Goal: Navigation & Orientation: Find specific page/section

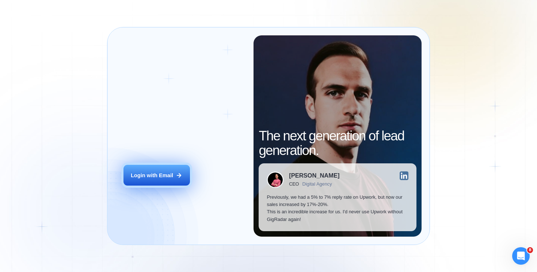
click at [162, 174] on div "Login with Email" at bounding box center [152, 175] width 42 height 7
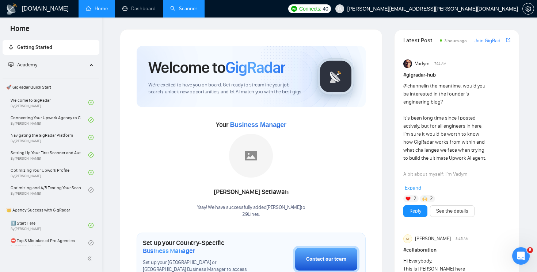
click at [190, 12] on link "Scanner" at bounding box center [183, 8] width 27 height 6
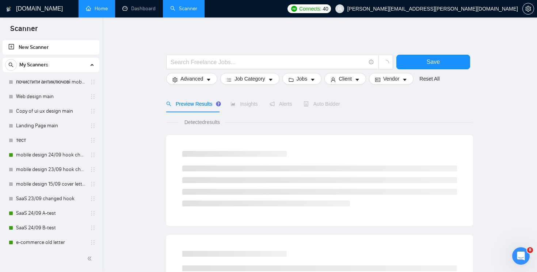
click at [95, 12] on link "Home" at bounding box center [97, 8] width 22 height 6
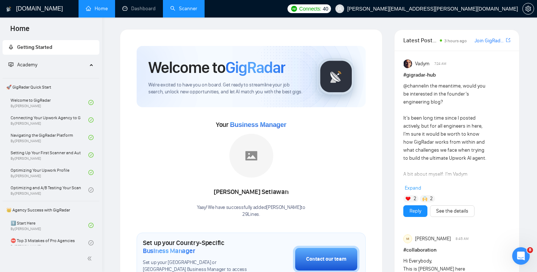
click at [177, 10] on link "Scanner" at bounding box center [183, 8] width 27 height 6
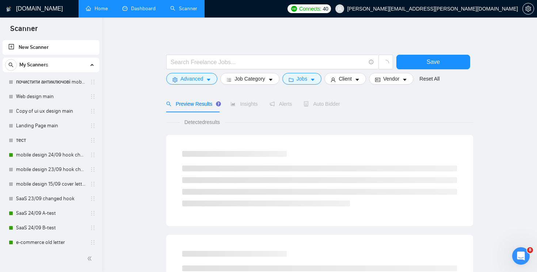
click at [133, 12] on link "Dashboard" at bounding box center [138, 8] width 33 height 6
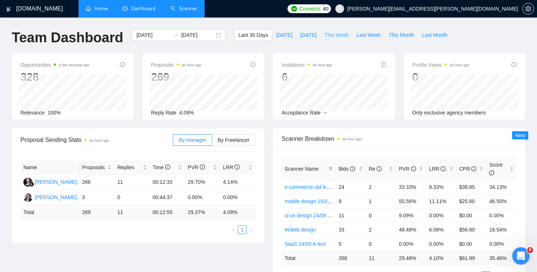
click at [335, 37] on span "This Week" at bounding box center [336, 35] width 24 height 8
type input "[DATE]"
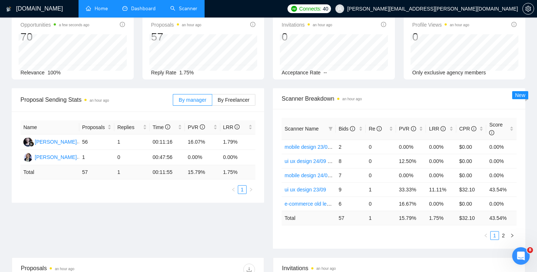
scroll to position [41, 0]
click at [502, 234] on link "2" at bounding box center [503, 235] width 8 height 8
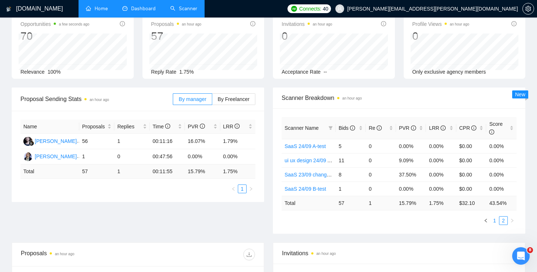
click at [493, 222] on link "1" at bounding box center [495, 221] width 8 height 8
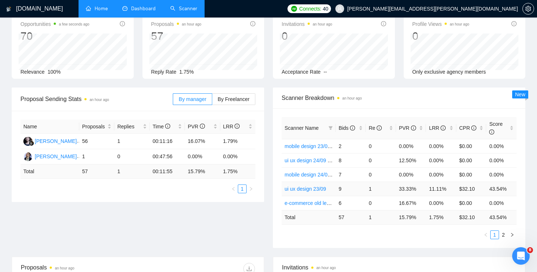
scroll to position [0, 0]
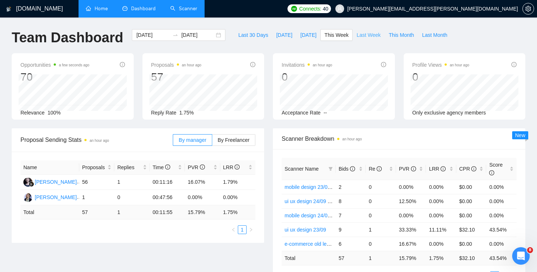
click at [366, 37] on span "Last Week" at bounding box center [369, 35] width 24 height 8
type input "[DATE]"
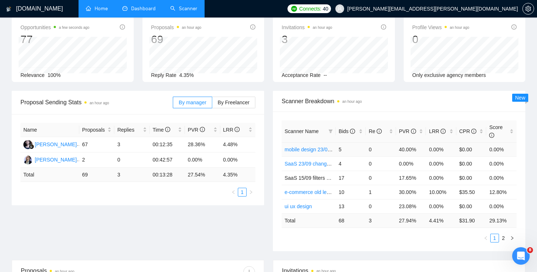
scroll to position [38, 0]
click at [502, 235] on link "2" at bounding box center [503, 238] width 8 height 8
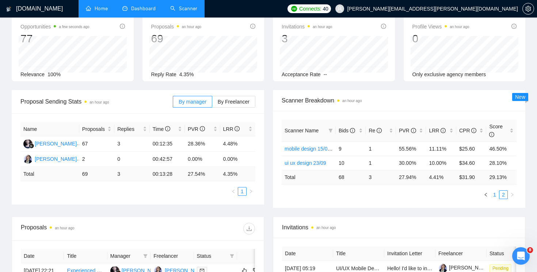
click at [496, 198] on link "1" at bounding box center [495, 195] width 8 height 8
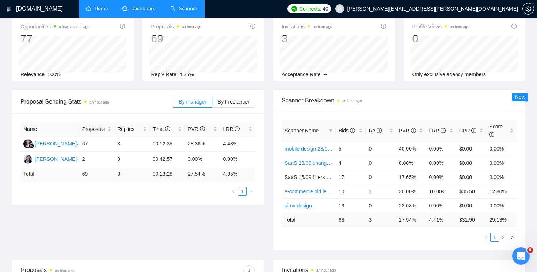
click at [503, 238] on link "2" at bounding box center [503, 238] width 8 height 8
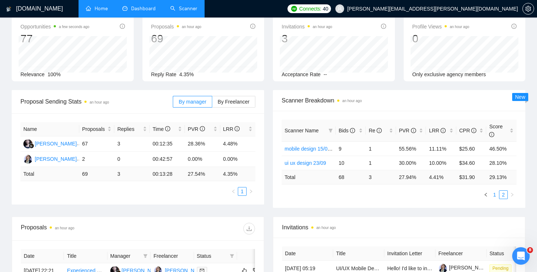
click at [494, 197] on link "1" at bounding box center [495, 195] width 8 height 8
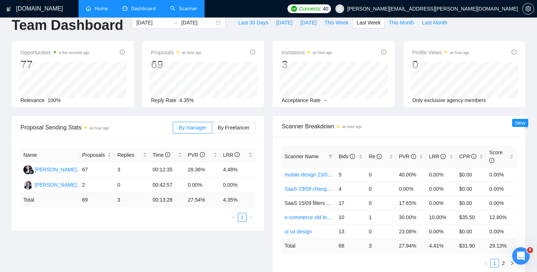
scroll to position [0, 0]
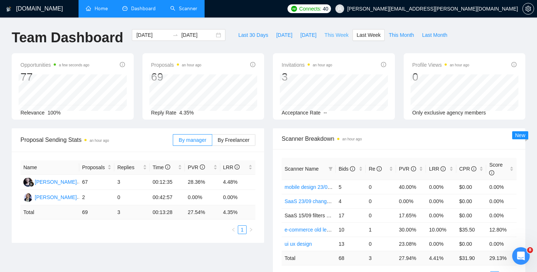
click at [341, 36] on span "This Week" at bounding box center [336, 35] width 24 height 8
type input "[DATE]"
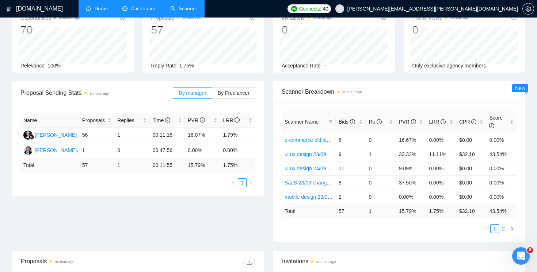
scroll to position [102, 0]
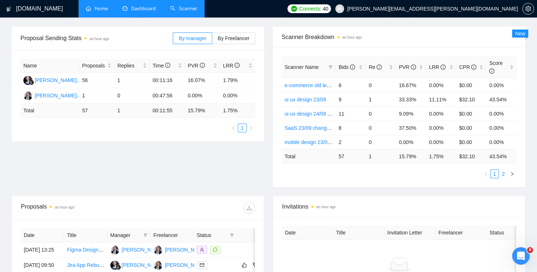
click at [507, 175] on link "2" at bounding box center [503, 174] width 8 height 8
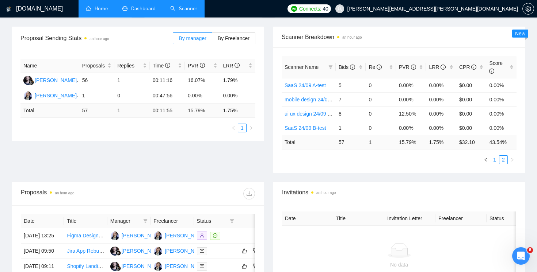
click at [495, 162] on link "1" at bounding box center [495, 160] width 8 height 8
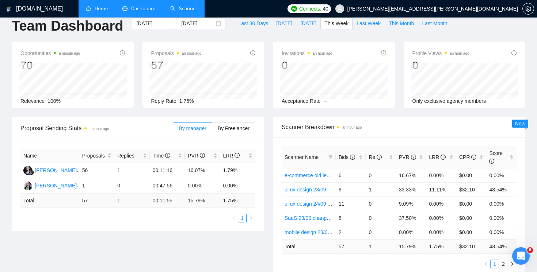
scroll to position [0, 0]
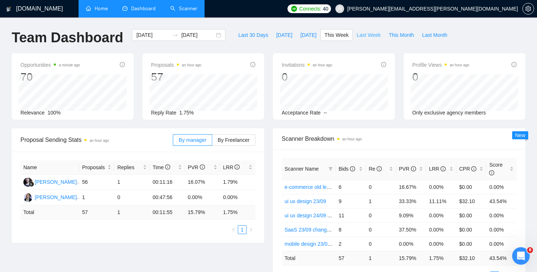
click at [377, 38] on span "Last Week" at bounding box center [369, 35] width 24 height 8
type input "[DATE]"
click at [23, 7] on h1 "[DOMAIN_NAME]" at bounding box center [39, 9] width 47 height 18
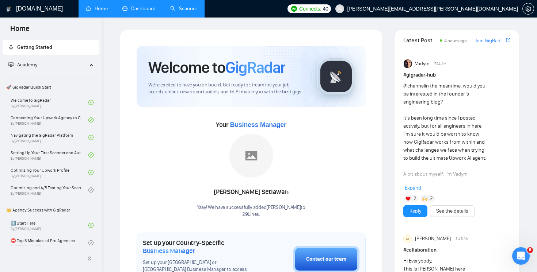
click at [178, 8] on link "Scanner" at bounding box center [183, 8] width 27 height 6
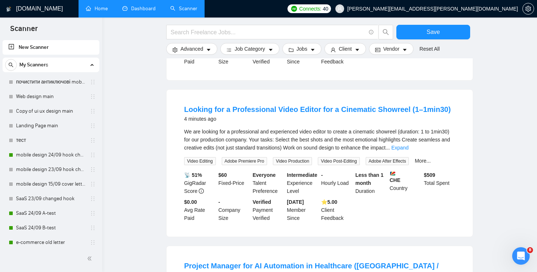
scroll to position [393, 0]
